Goal: Information Seeking & Learning: Find specific fact

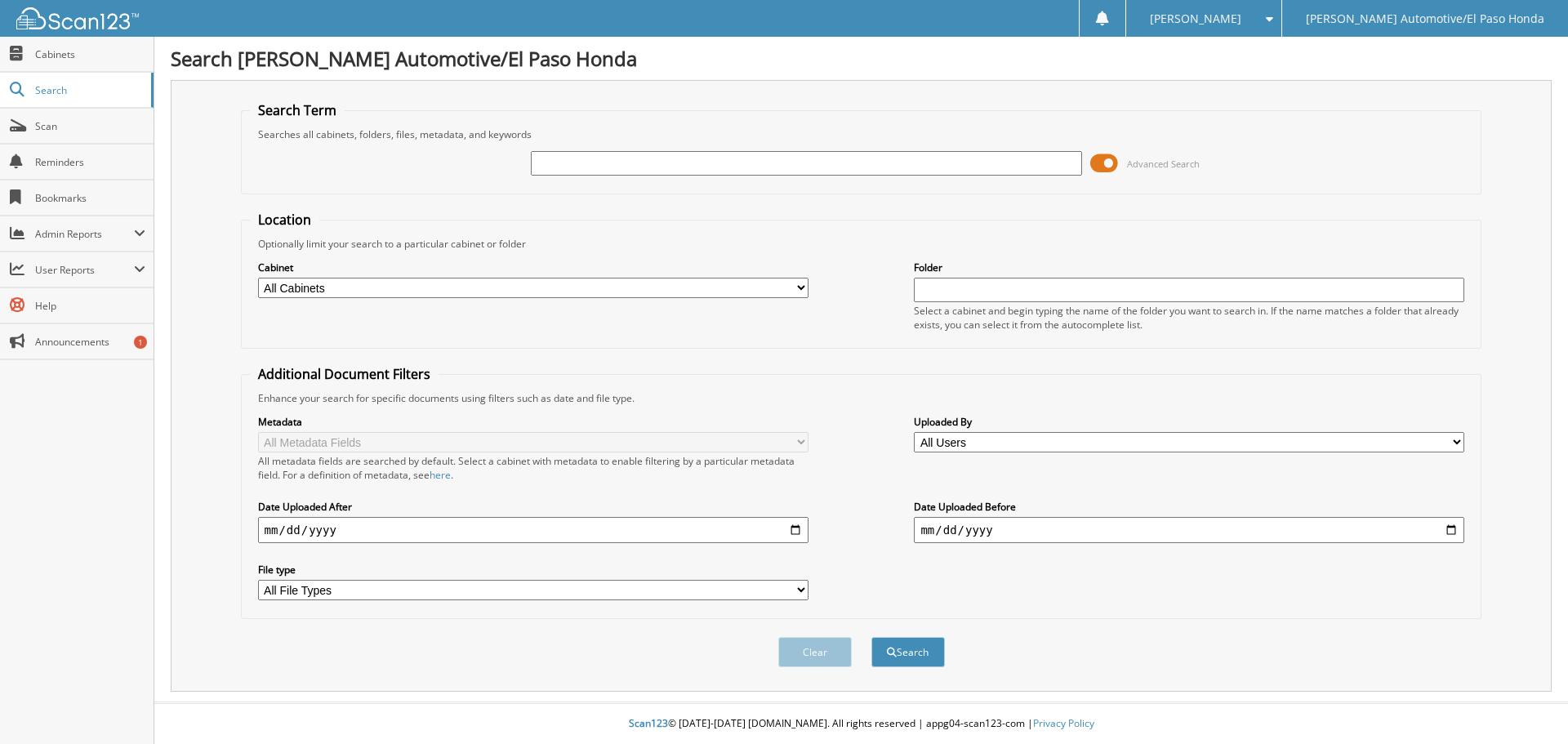
click at [899, 163] on input "text" at bounding box center [806, 163] width 550 height 24
type input "48676A"
click at [872, 637] on button "Search" at bounding box center [908, 651] width 73 height 30
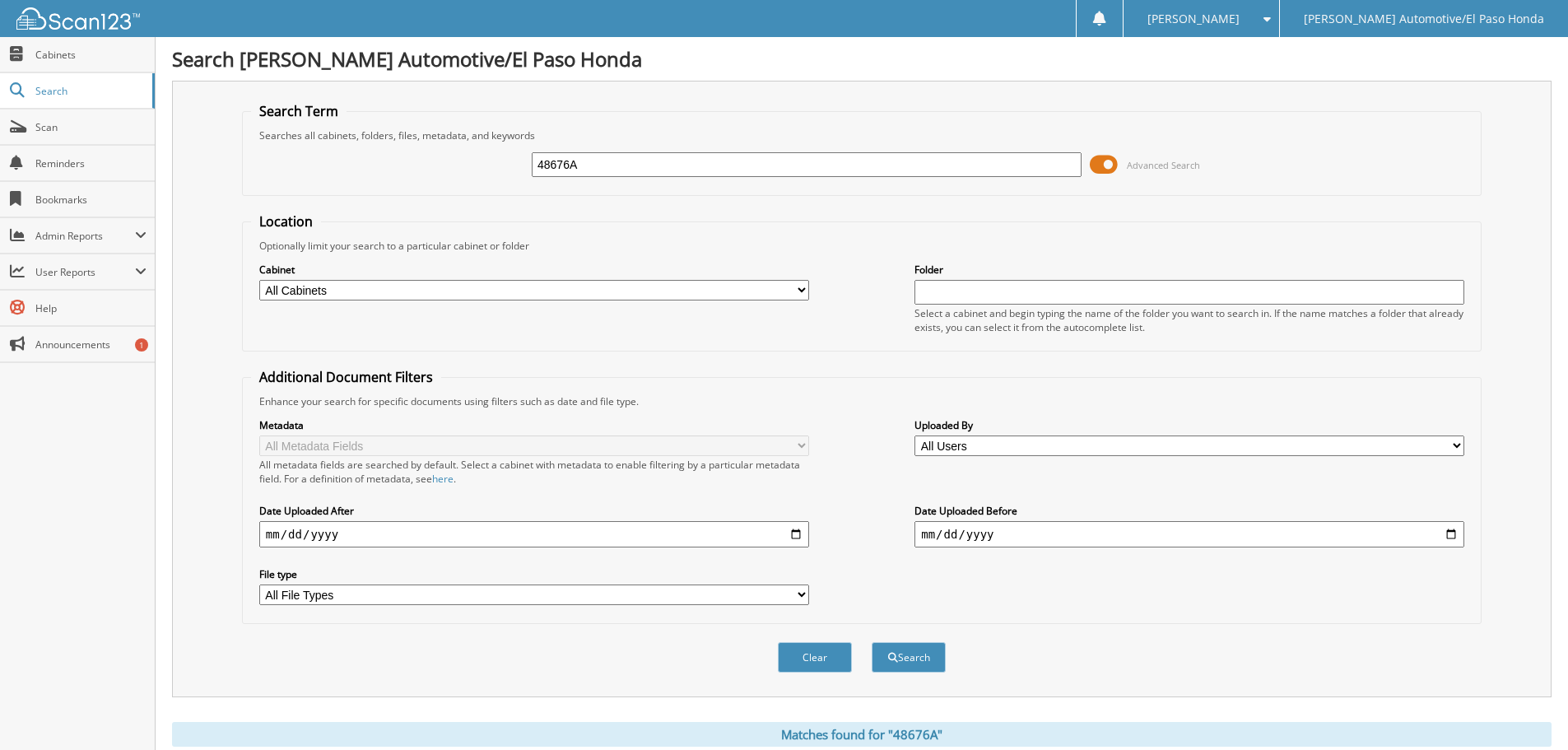
click at [1100, 164] on span at bounding box center [1103, 164] width 28 height 25
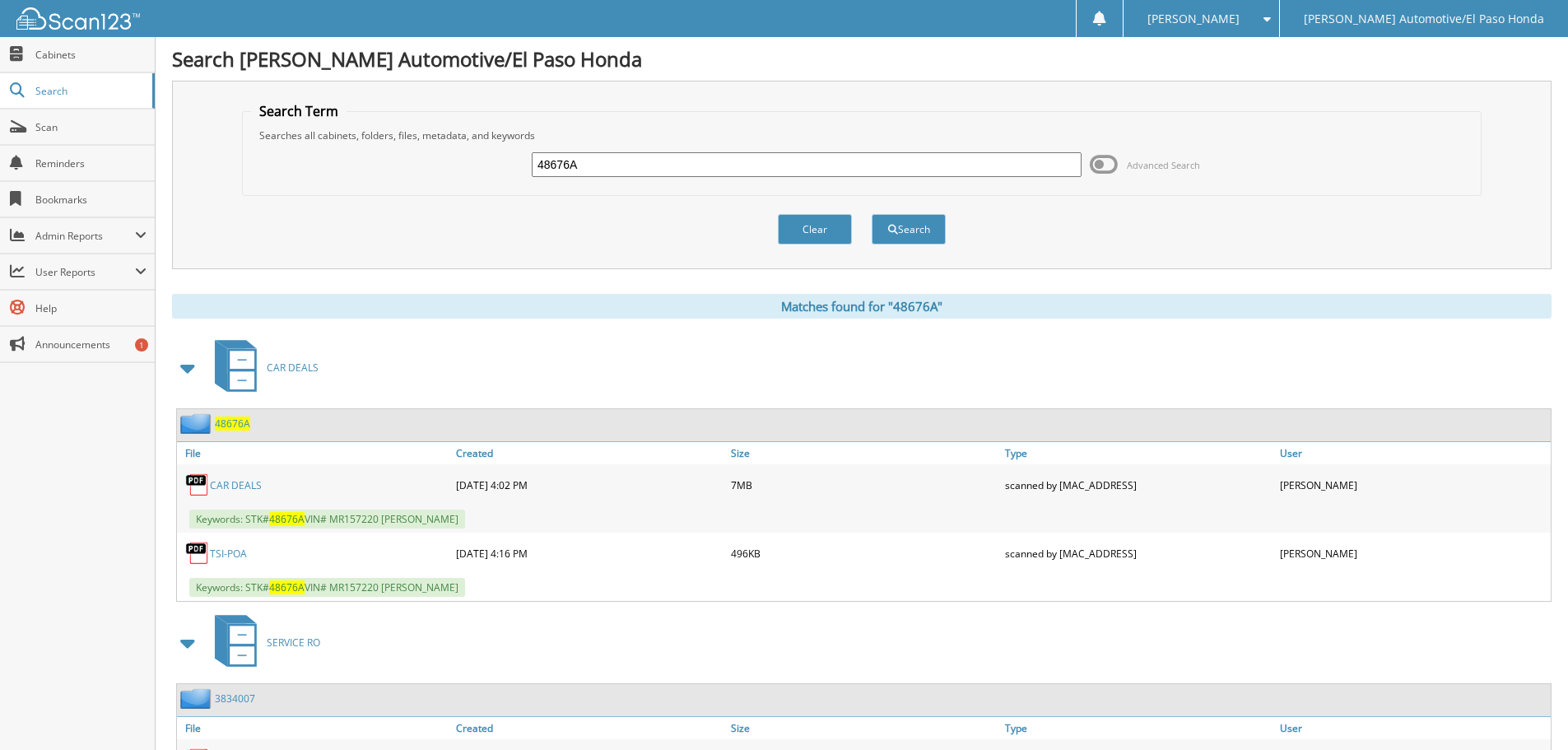
click at [226, 421] on span "48676A" at bounding box center [232, 423] width 35 height 14
